Goal: Task Accomplishment & Management: Complete application form

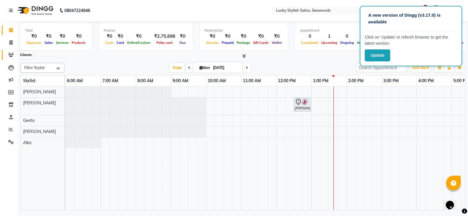
click at [8, 53] on icon at bounding box center [11, 55] width 6 height 4
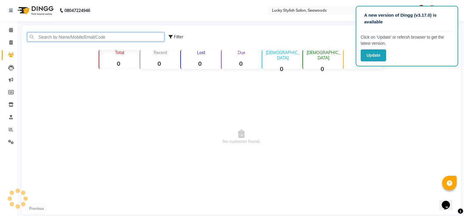
drag, startPoint x: 40, startPoint y: 37, endPoint x: 39, endPoint y: 34, distance: 3.6
click at [40, 37] on input "text" at bounding box center [95, 36] width 137 height 9
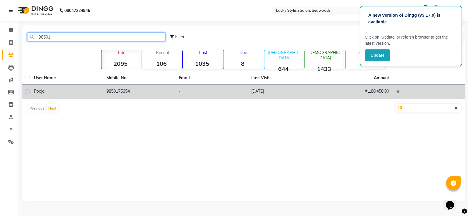
type input "98501"
click at [87, 94] on div "Pooja" at bounding box center [67, 91] width 66 height 6
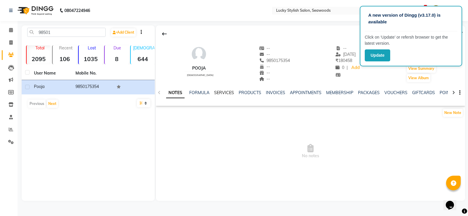
click at [227, 92] on link "SERVICES" at bounding box center [224, 92] width 20 height 5
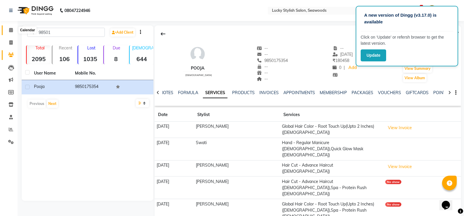
click at [11, 32] on icon at bounding box center [11, 30] width 4 height 4
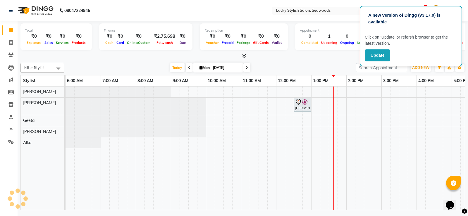
click at [217, 67] on input "[DATE]" at bounding box center [225, 68] width 29 height 9
select select "9"
select select "2025"
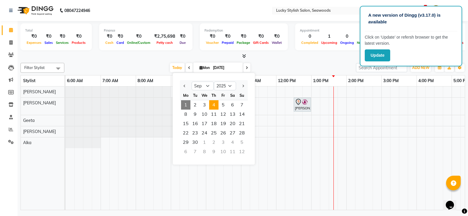
click at [218, 106] on span "4" at bounding box center [213, 104] width 9 height 9
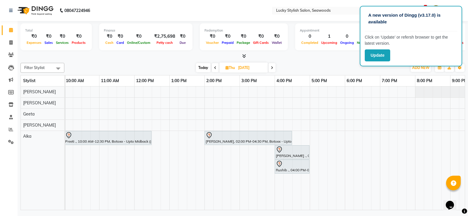
scroll to position [0, 186]
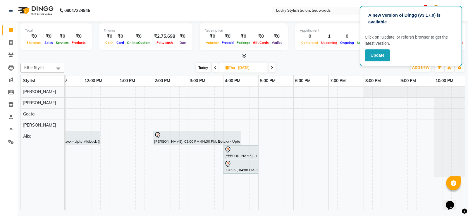
click at [270, 67] on span at bounding box center [272, 67] width 7 height 9
type input "[DATE]"
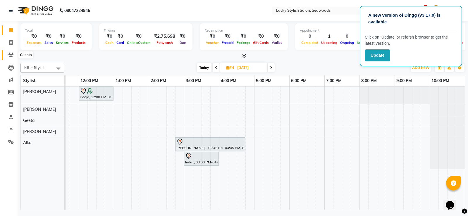
click at [11, 55] on icon at bounding box center [11, 55] width 6 height 4
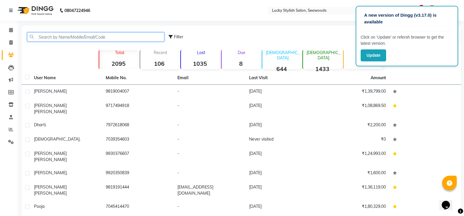
click at [59, 37] on input "text" at bounding box center [95, 36] width 137 height 9
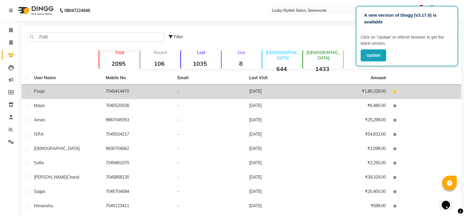
click at [189, 90] on td "-" at bounding box center [210, 92] width 72 height 14
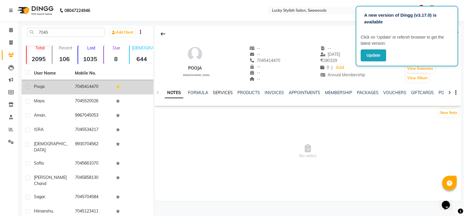
click at [217, 93] on link "SERVICES" at bounding box center [223, 92] width 20 height 5
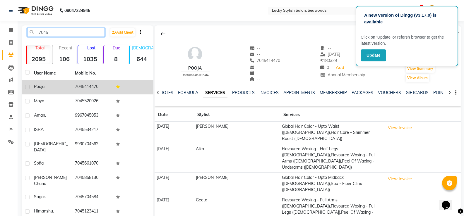
click at [59, 33] on input "7045" at bounding box center [66, 32] width 78 height 9
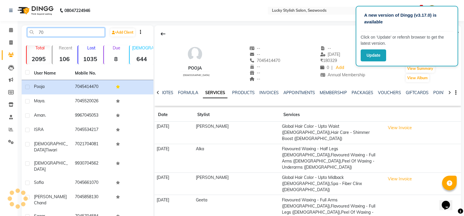
type input "7"
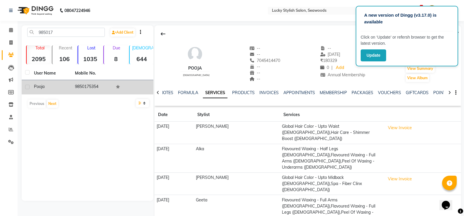
click at [97, 84] on td "9850175354" at bounding box center [91, 87] width 41 height 14
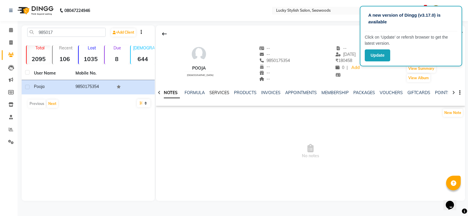
click at [217, 93] on link "SERVICES" at bounding box center [220, 92] width 20 height 5
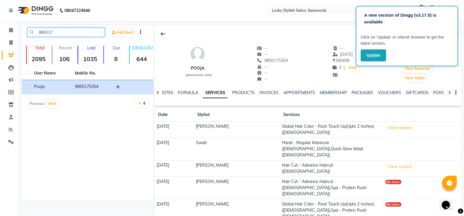
click at [83, 35] on input "985017" at bounding box center [66, 32] width 78 height 9
type input "9"
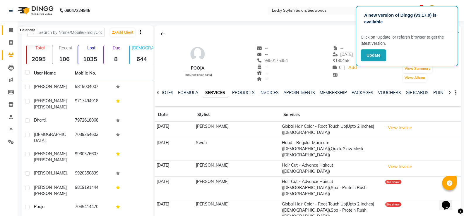
click at [10, 29] on icon at bounding box center [11, 30] width 4 height 4
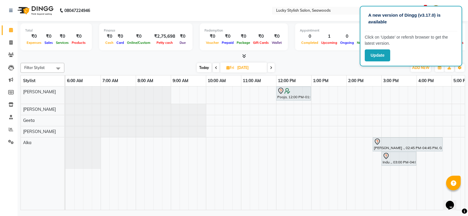
click at [206, 71] on span "Today" at bounding box center [204, 67] width 15 height 9
type input "[DATE]"
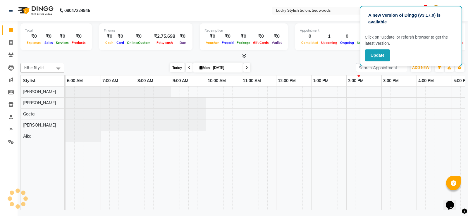
scroll to position [0, 198]
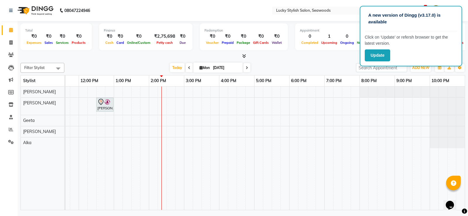
click at [165, 95] on div "[PERSON_NAME], TK01, 12:30 PM-01:00 PM, Saree Draping - Specialised" at bounding box center [166, 149] width 597 height 124
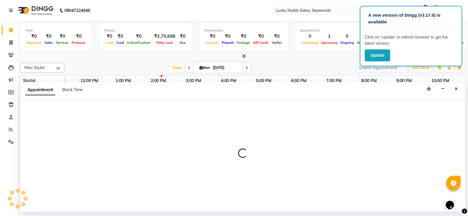
select select "10014"
select select "tentative"
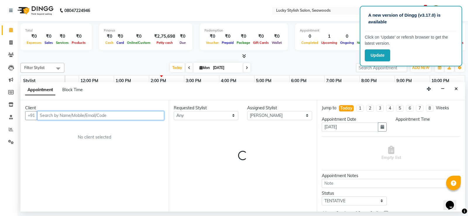
select select "855"
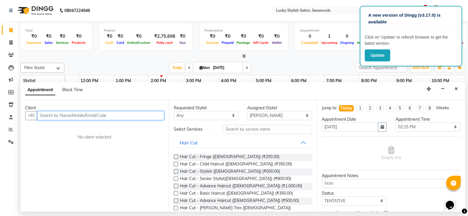
click at [117, 113] on input "text" at bounding box center [100, 115] width 127 height 9
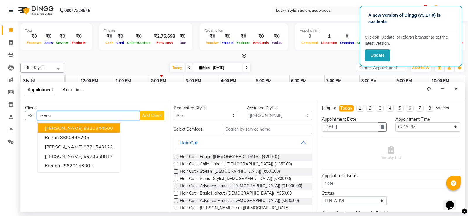
click at [95, 131] on ngb-highlight "9321344500" at bounding box center [98, 128] width 29 height 6
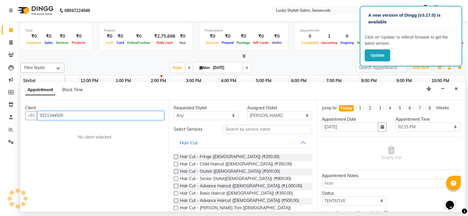
type input "9321344500"
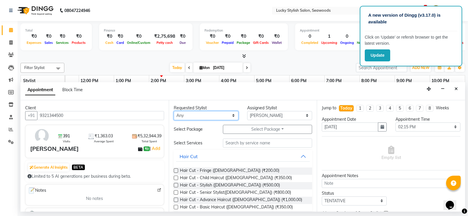
drag, startPoint x: 221, startPoint y: 117, endPoint x: 221, endPoint y: 119, distance: 2.9
click at [221, 117] on select "Any Alka [PERSON_NAME] Geeta [PERSON_NAME]" at bounding box center [206, 115] width 65 height 9
select select "10014"
click at [174, 111] on select "Any Alka [PERSON_NAME] Geeta [PERSON_NAME]" at bounding box center [206, 115] width 65 height 9
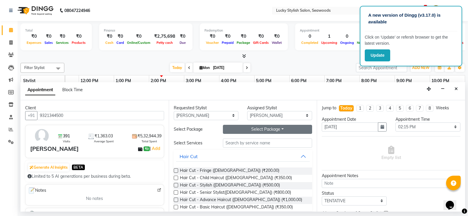
click at [264, 132] on button "Select Package Toggle Dropdown" at bounding box center [268, 129] width 90 height 9
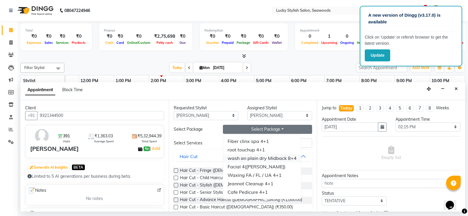
click at [260, 159] on li "wash an plain dry Midback 8+4" at bounding box center [262, 158] width 78 height 8
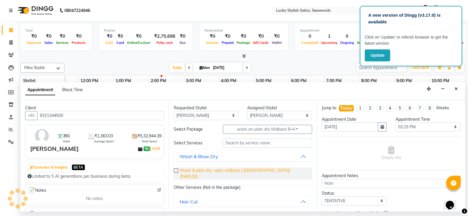
click at [259, 170] on span "Wash & plain dry -upto midback ( [DEMOGRAPHIC_DATA]) (₹400.00)" at bounding box center [244, 174] width 128 height 12
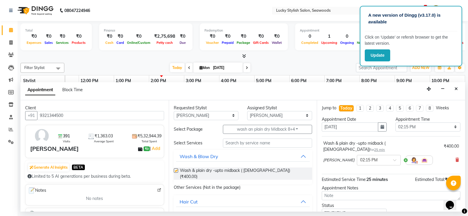
checkbox input "false"
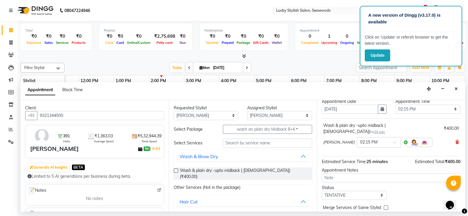
scroll to position [0, 0]
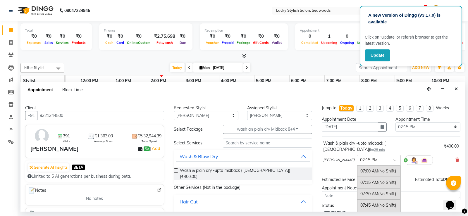
click at [365, 157] on div "× 02:15 PM" at bounding box center [374, 160] width 34 height 6
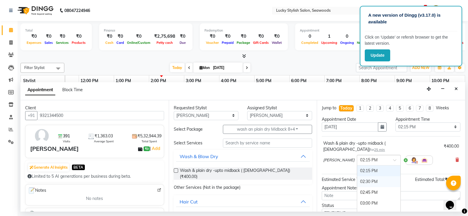
click at [358, 177] on div "02:30 PM" at bounding box center [378, 182] width 43 height 11
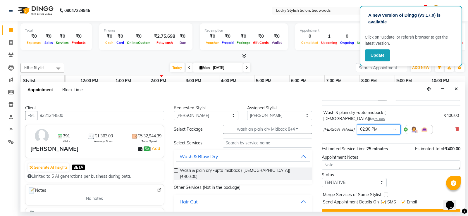
scroll to position [37, 0]
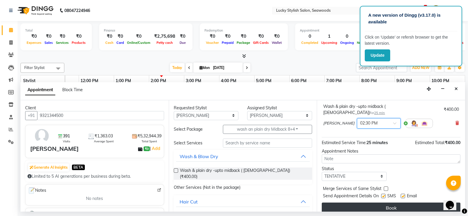
click at [413, 205] on button "Book" at bounding box center [391, 208] width 139 height 11
